Goal: Book appointment/travel/reservation

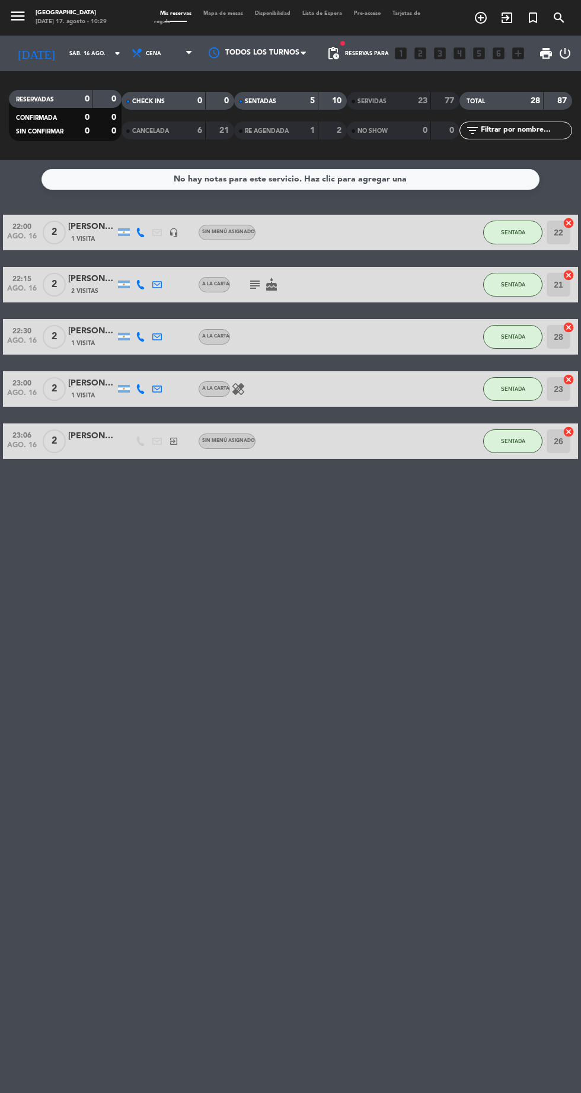
click at [64, 53] on input "sáb. 16 ago." at bounding box center [100, 53] width 75 height 18
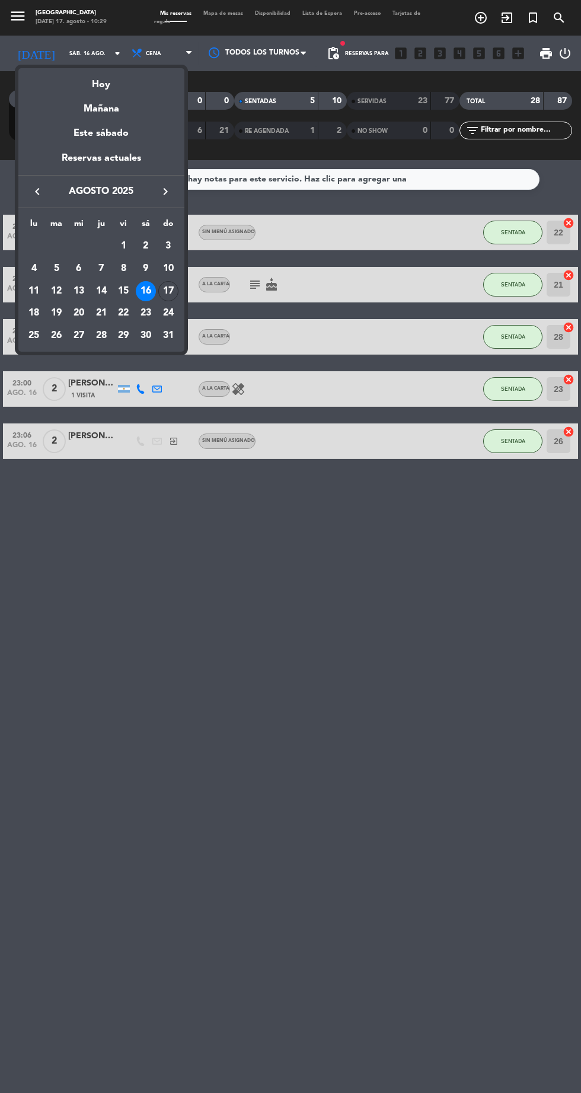
click at [168, 288] on div "17" at bounding box center [168, 291] width 20 height 20
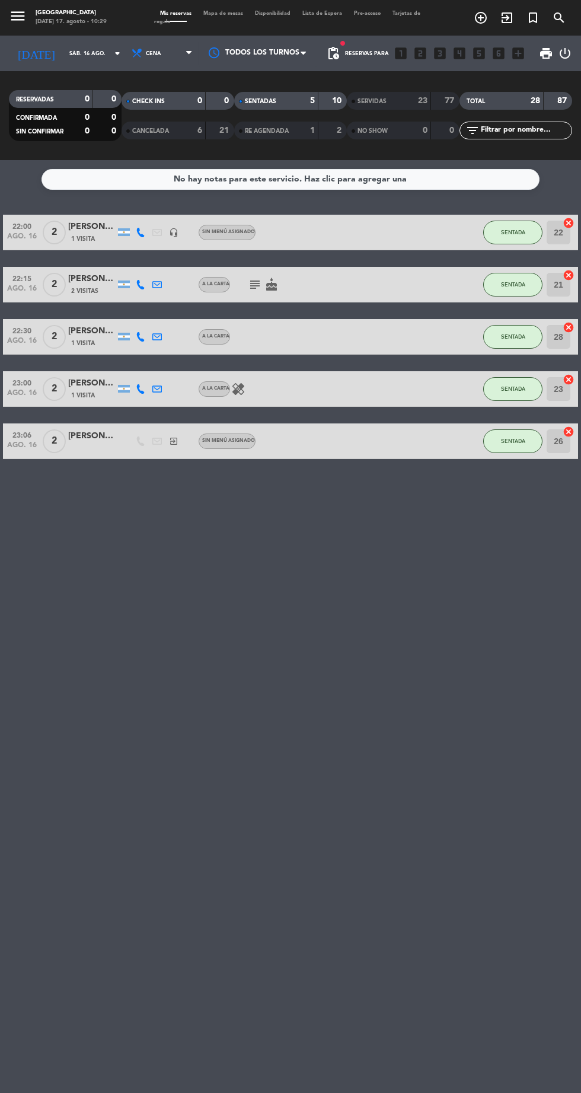
type input "dom. 17 ago."
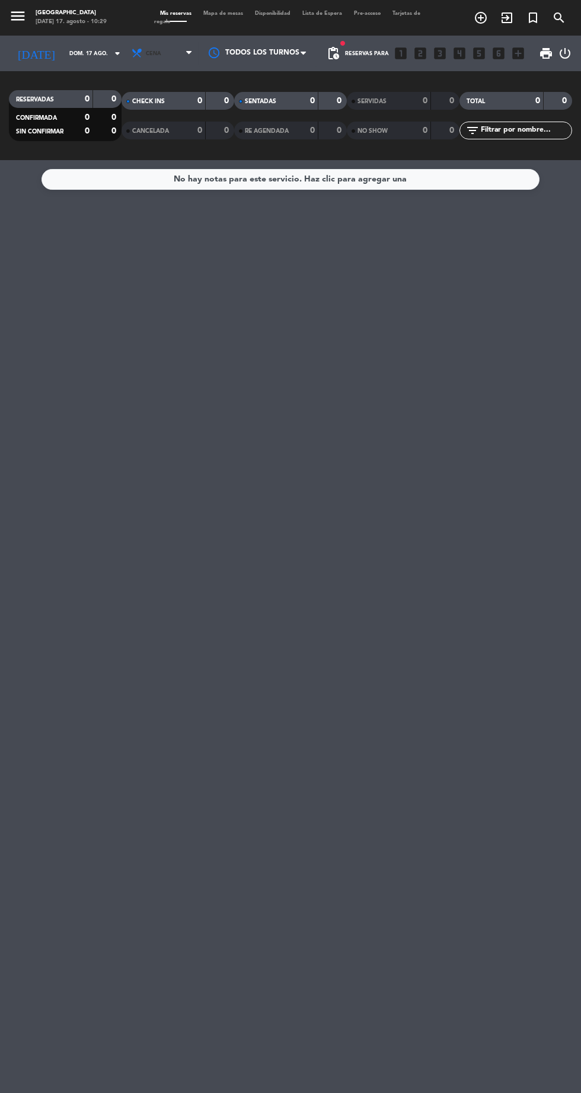
click at [167, 59] on span "Cena" at bounding box center [162, 53] width 71 height 26
click at [139, 106] on div "menu [GEOGRAPHIC_DATA] [DATE] 17. agosto - 10:29 Mis reservas Mapa de mesas Dis…" at bounding box center [290, 80] width 581 height 160
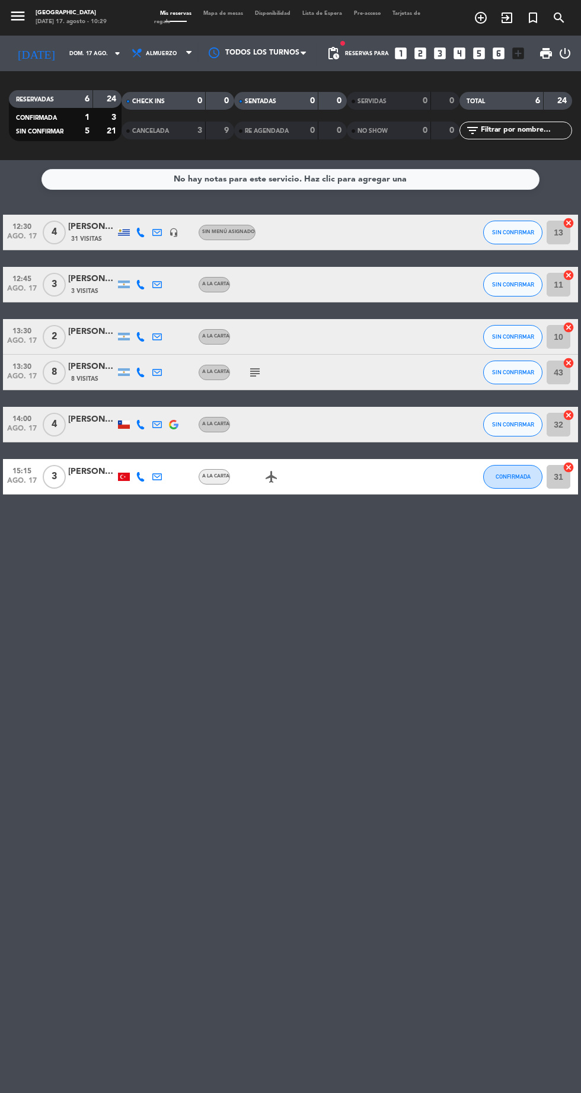
click at [223, 13] on span "Mapa de mesas" at bounding box center [223, 13] width 52 height 5
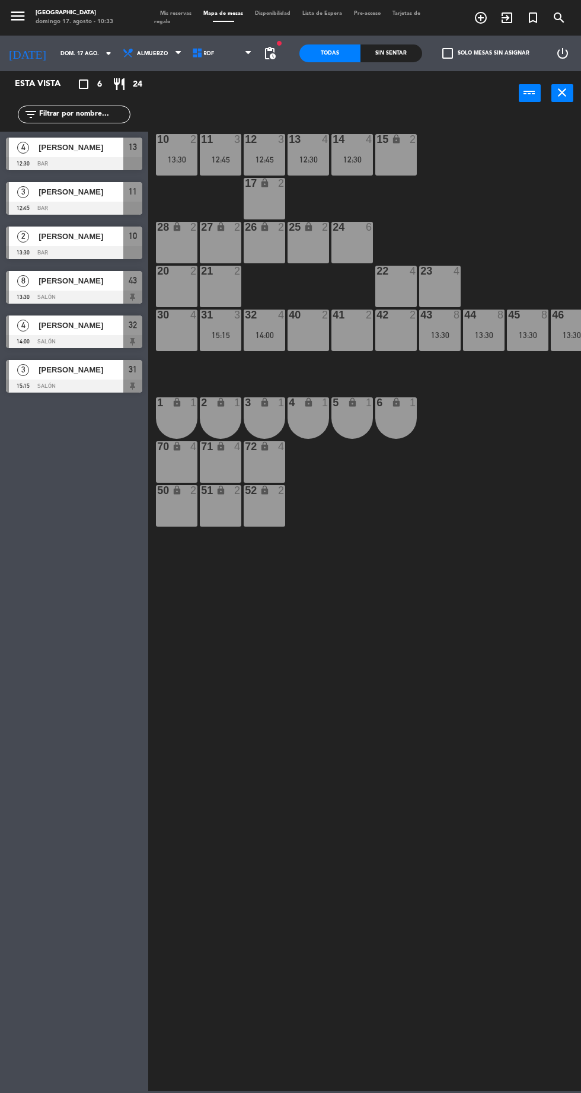
click at [272, 53] on span "pending_actions" at bounding box center [270, 53] width 14 height 14
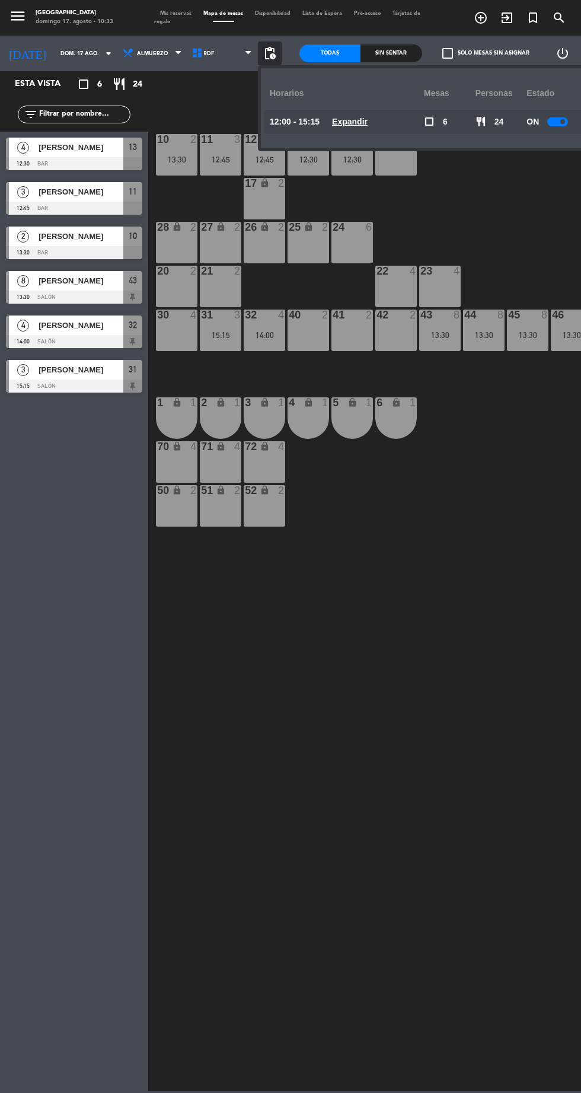
click at [448, 467] on div "10 2 13:30 11 3 12:45 12 3 12:45 13 4 12:30 14 4 12:30 15 lock 2 17 lock 2 24 6…" at bounding box center [367, 602] width 427 height 978
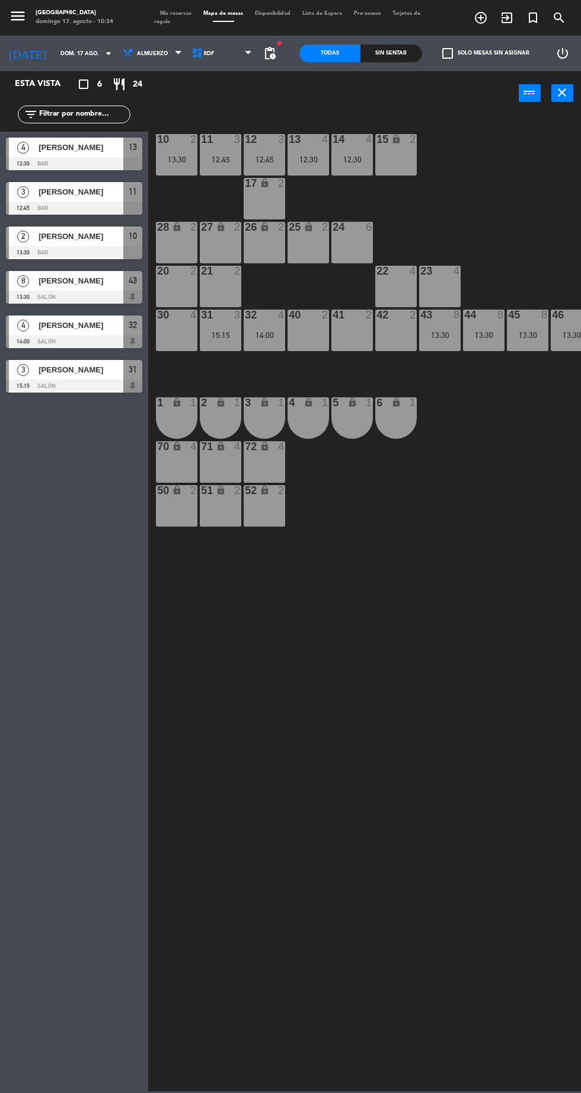
click at [480, 17] on icon "add_circle_outline" at bounding box center [481, 18] width 14 height 14
